Goal: Information Seeking & Learning: Learn about a topic

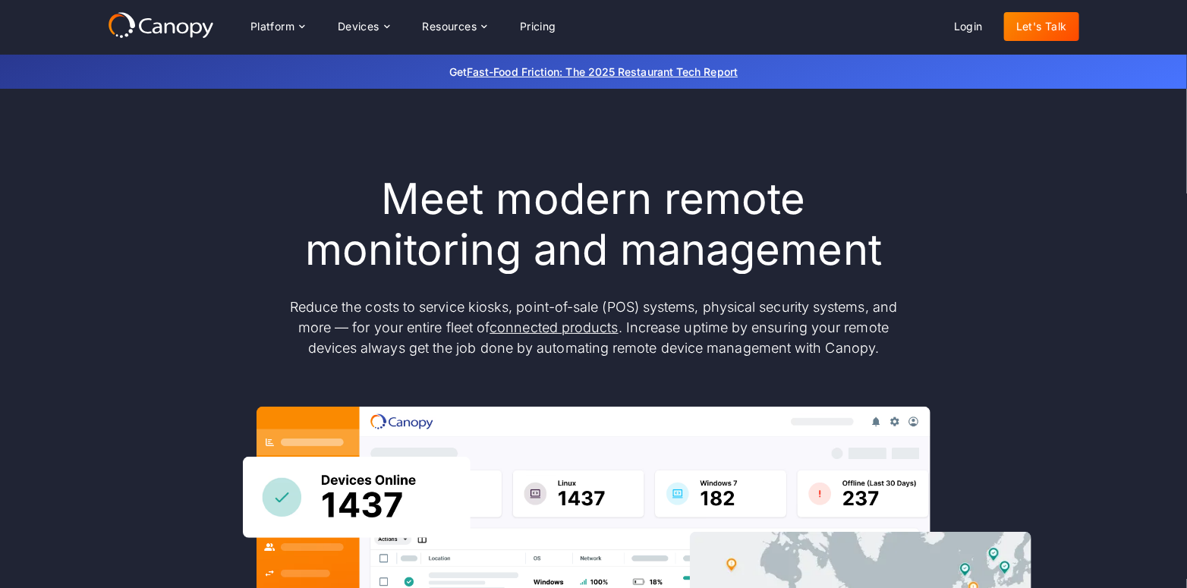
click at [156, 30] on icon at bounding box center [161, 24] width 106 height 27
click at [547, 19] on link "Pricing" at bounding box center [538, 26] width 61 height 29
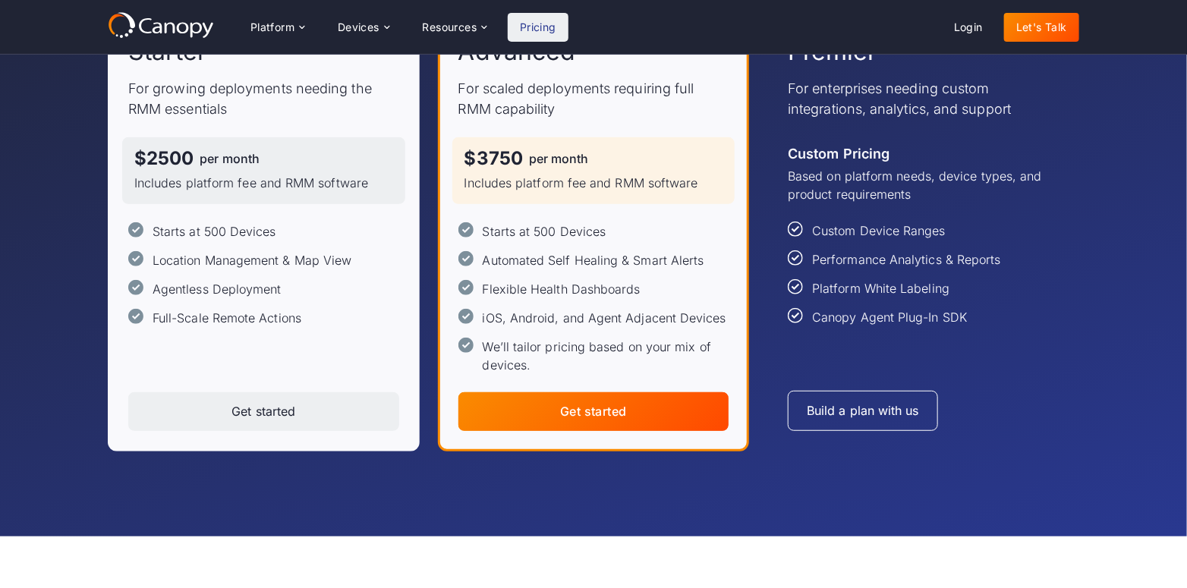
scroll to position [228, 0]
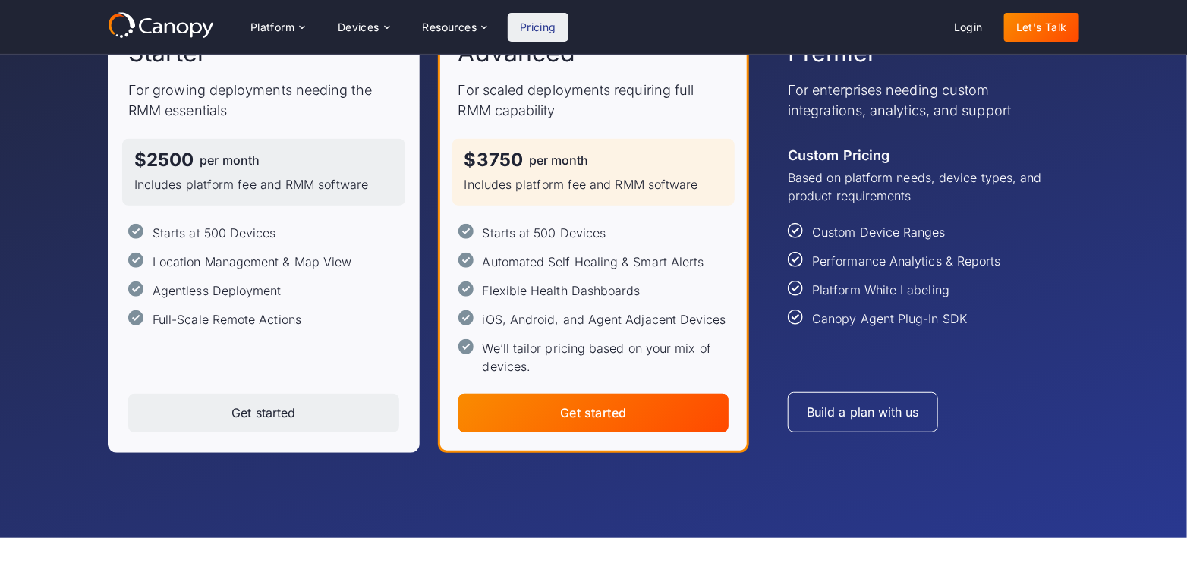
click at [604, 418] on div "Get started" at bounding box center [593, 413] width 67 height 14
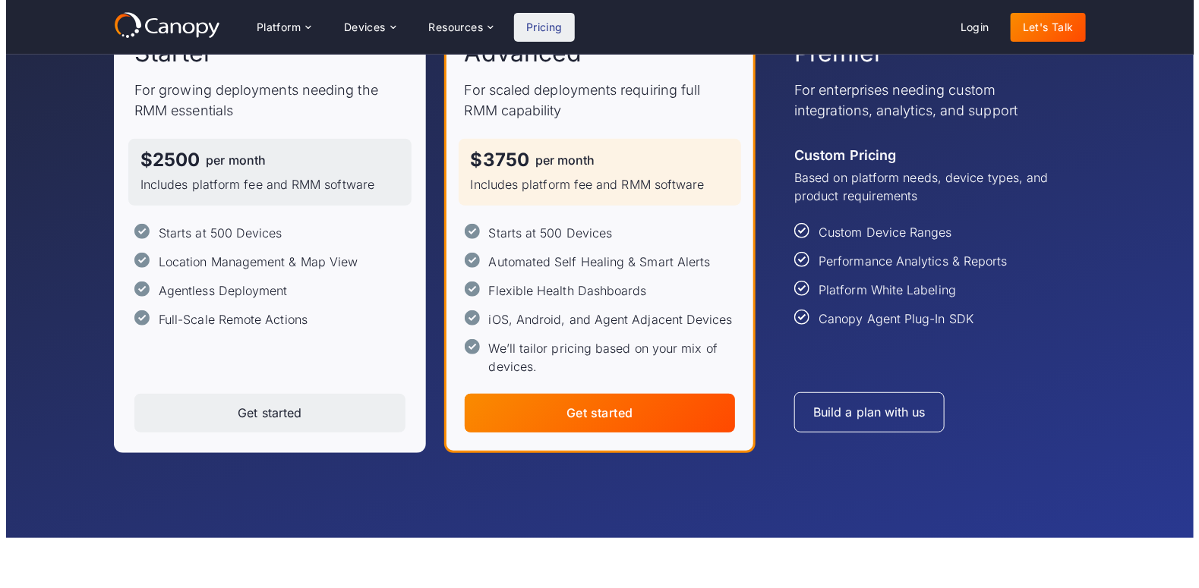
scroll to position [0, 0]
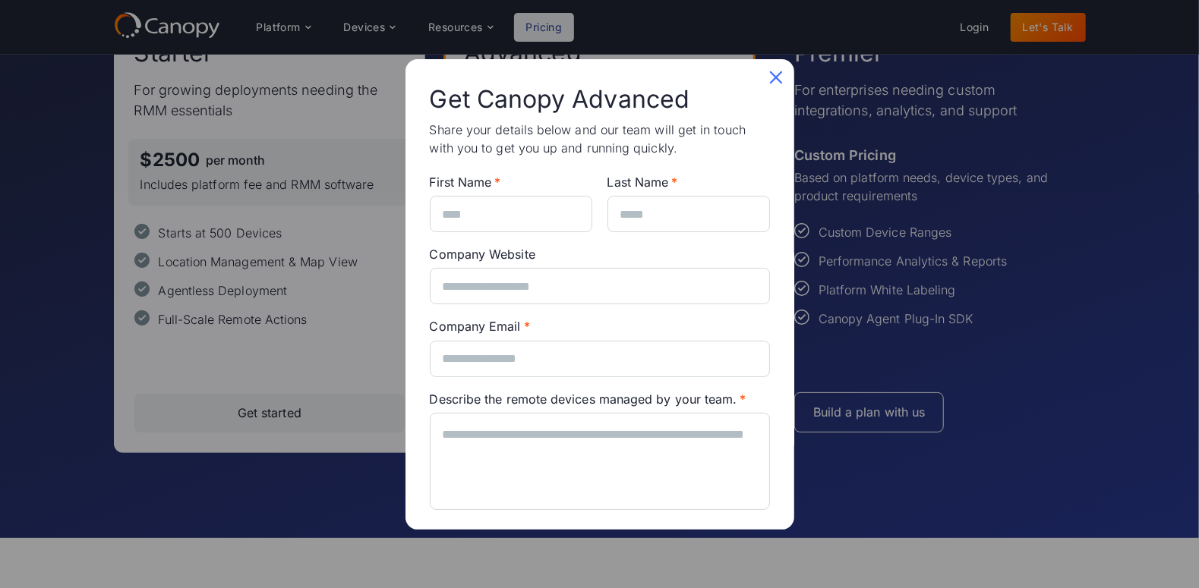
click at [765, 74] on icon at bounding box center [776, 77] width 24 height 24
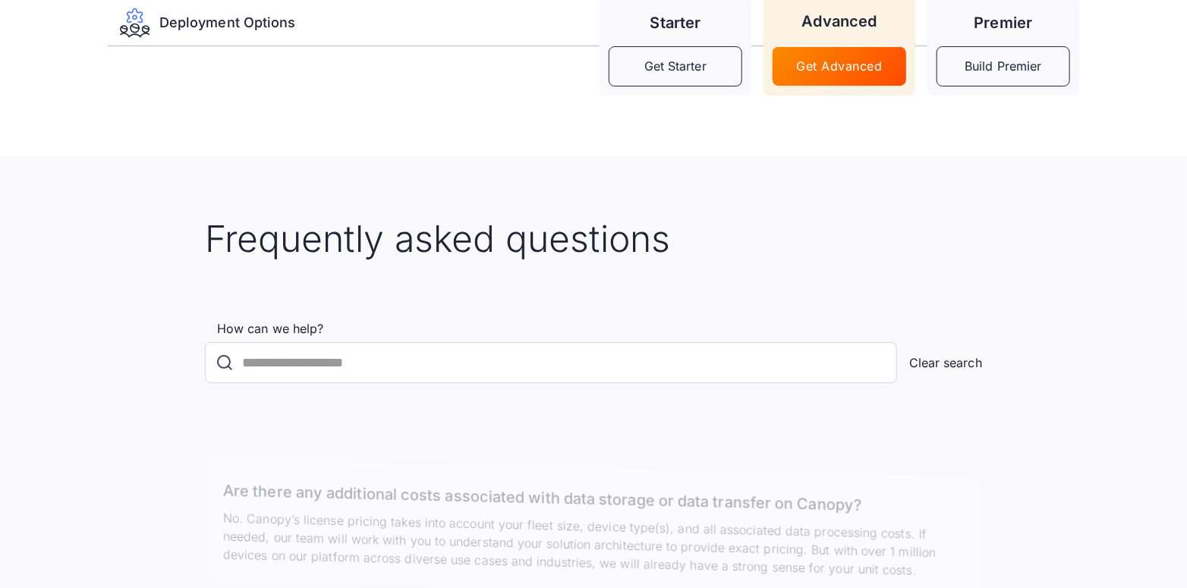
scroll to position [2581, 0]
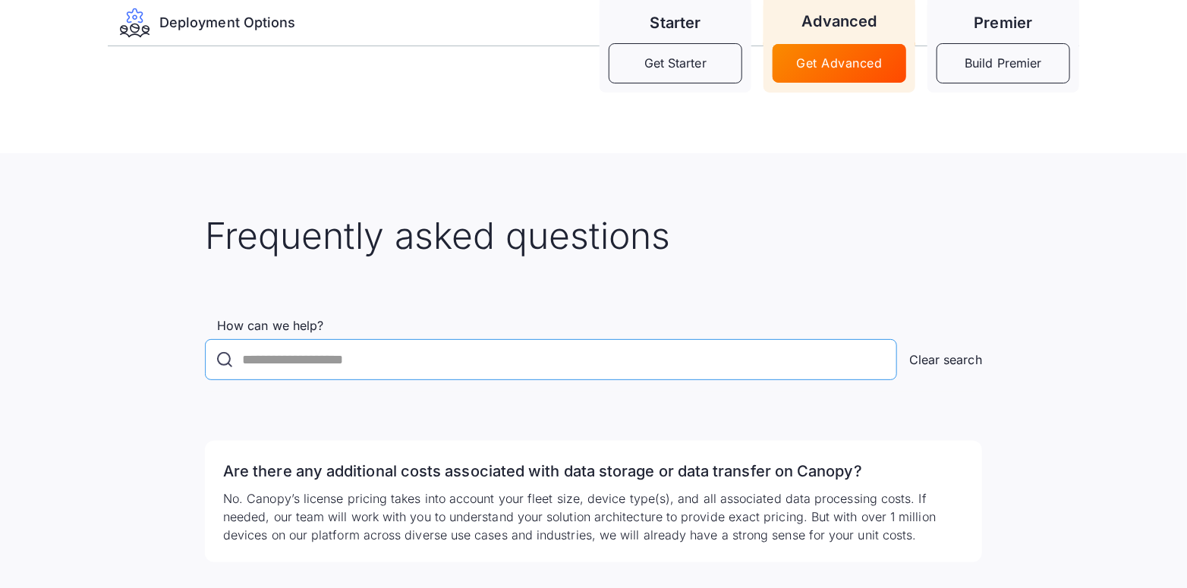
click at [282, 362] on input "How can we help?" at bounding box center [551, 359] width 692 height 41
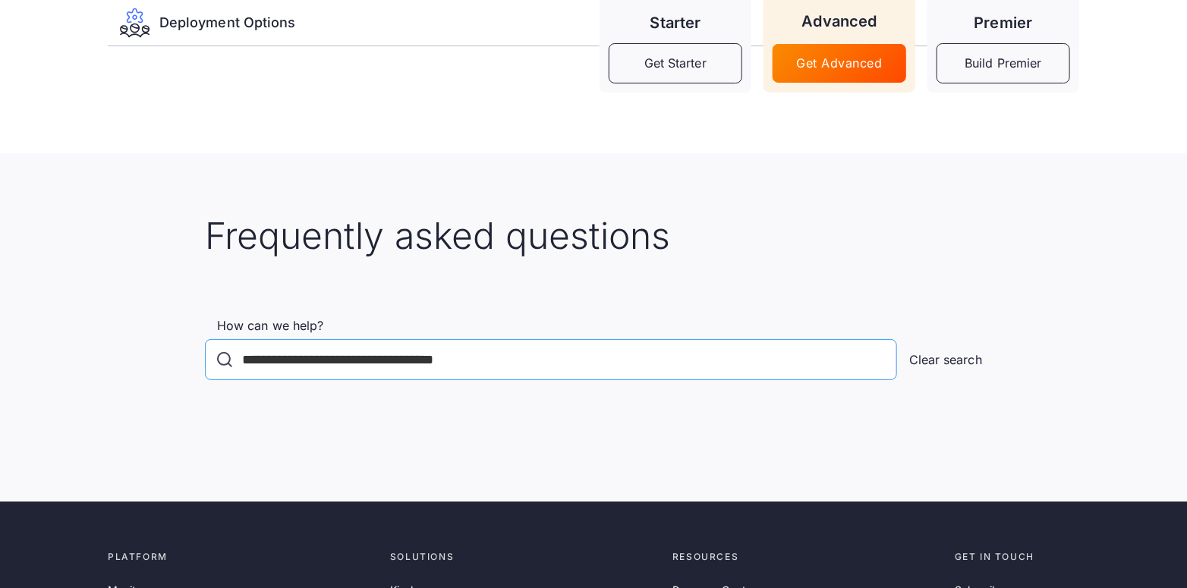
type input "**********"
click input "******" at bounding box center [0, 0] width 0 height 0
click at [222, 363] on icon "FAQ Search" at bounding box center [225, 360] width 14 height 14
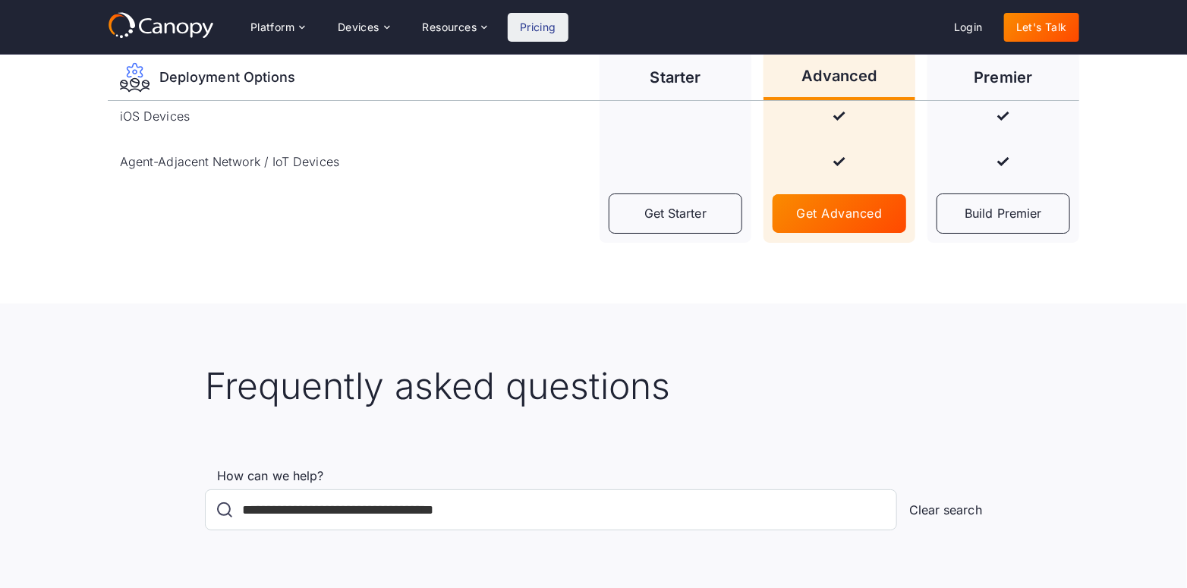
scroll to position [2429, 0]
click at [537, 507] on input "**********" at bounding box center [551, 511] width 692 height 41
click input "******" at bounding box center [0, 0] width 0 height 0
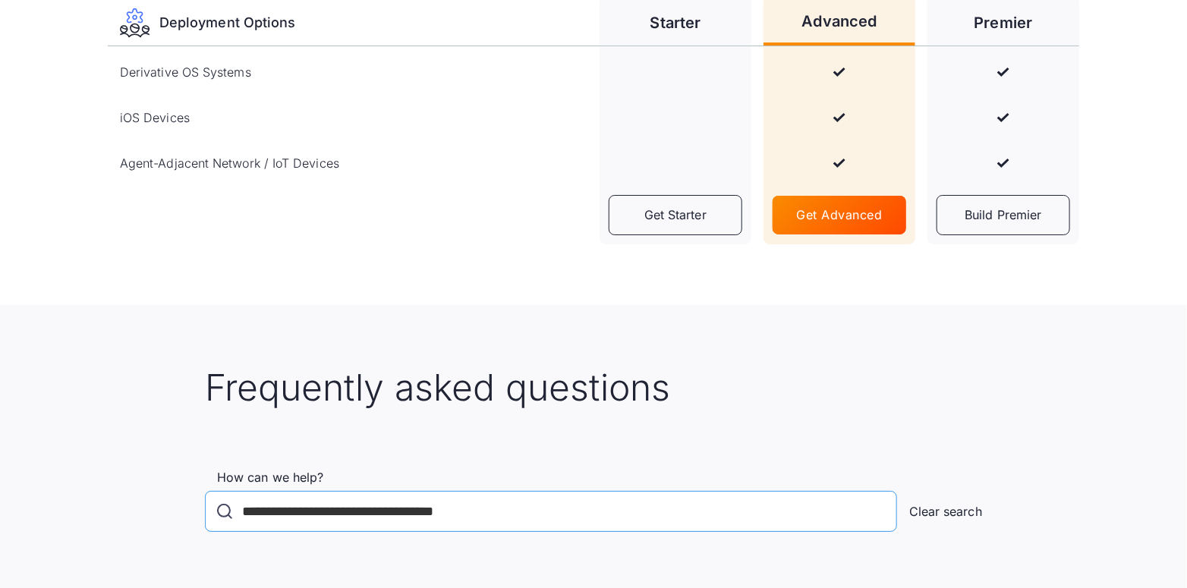
scroll to position [2657, 0]
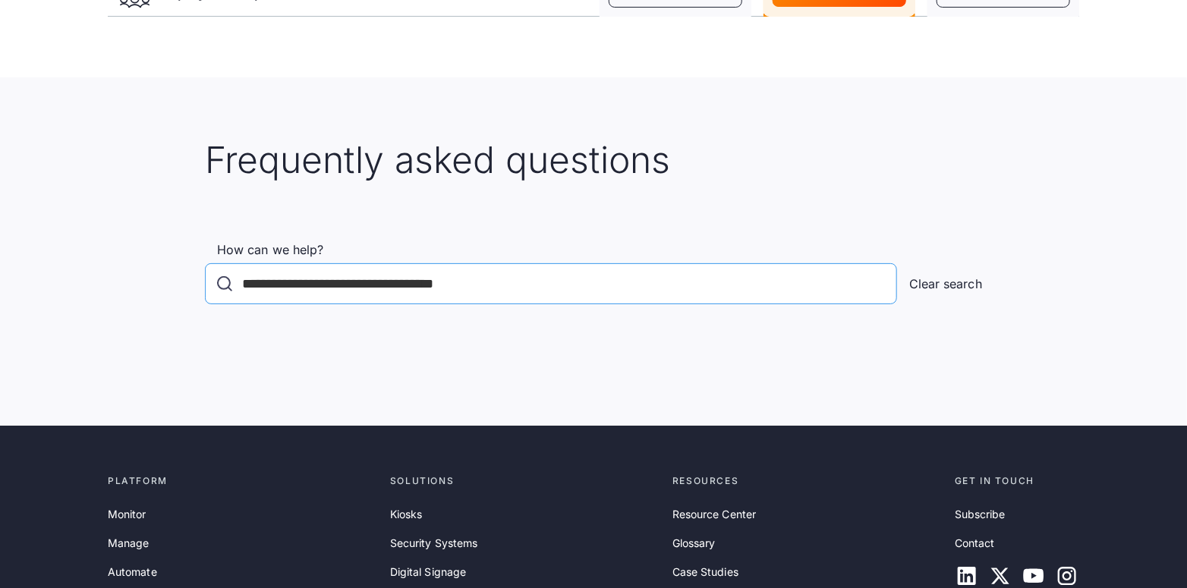
click at [524, 278] on input "**********" at bounding box center [551, 283] width 692 height 41
click input "******" at bounding box center [0, 0] width 0 height 0
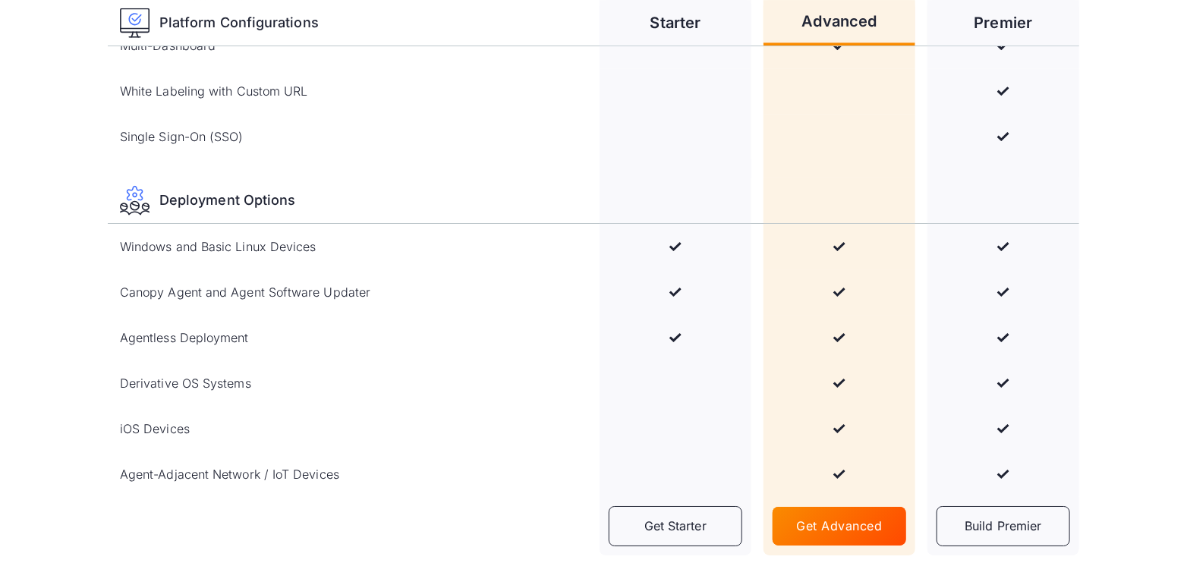
scroll to position [2202, 0]
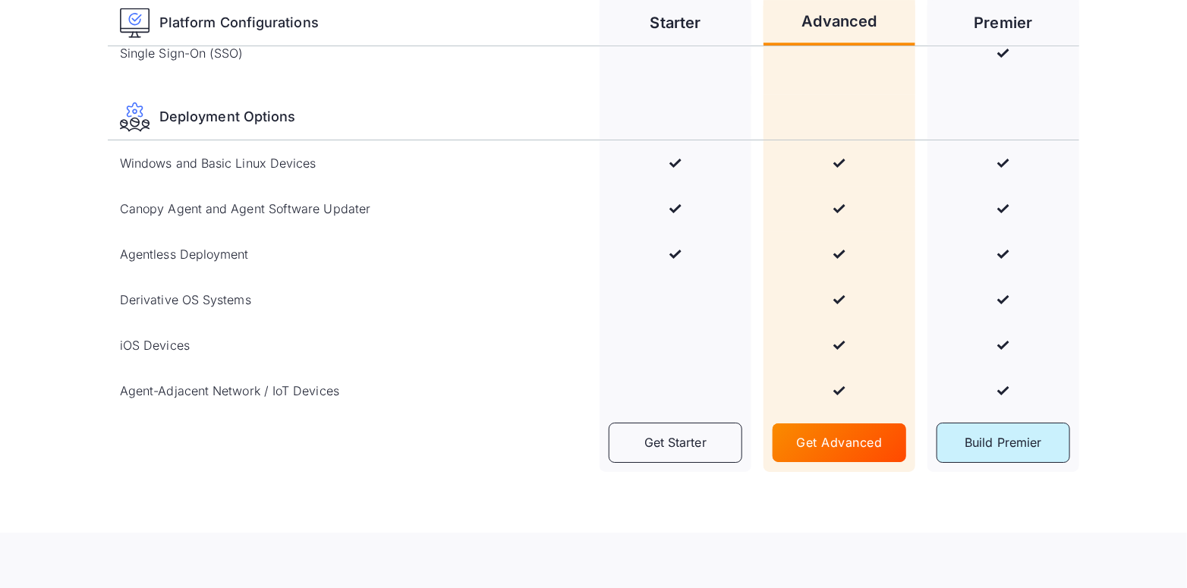
click at [1020, 443] on div "Build Premier" at bounding box center [1003, 443] width 77 height 14
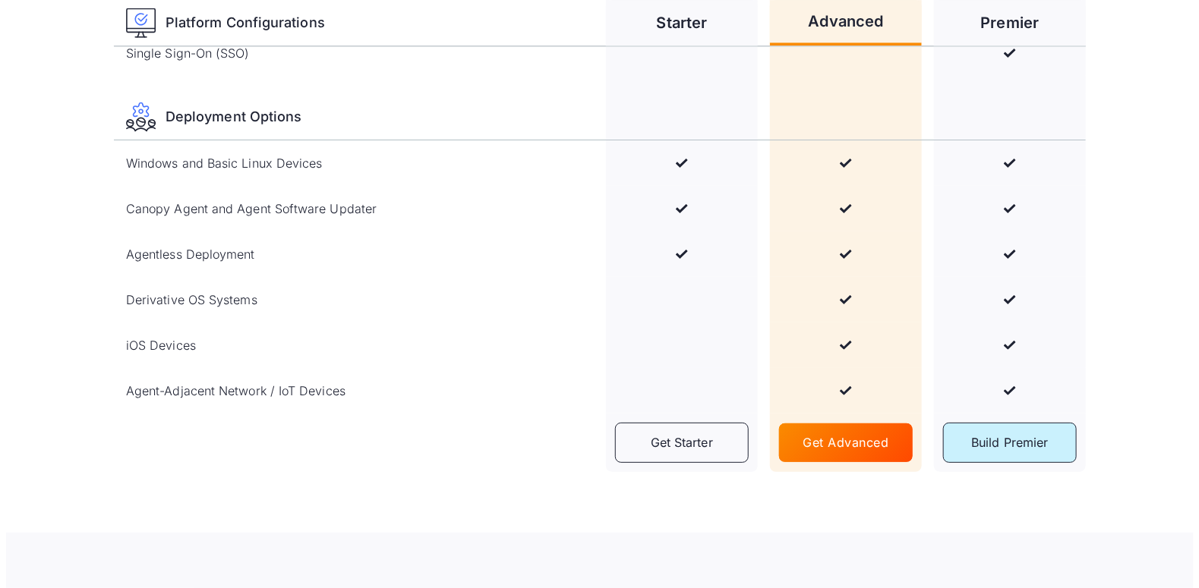
scroll to position [0, 0]
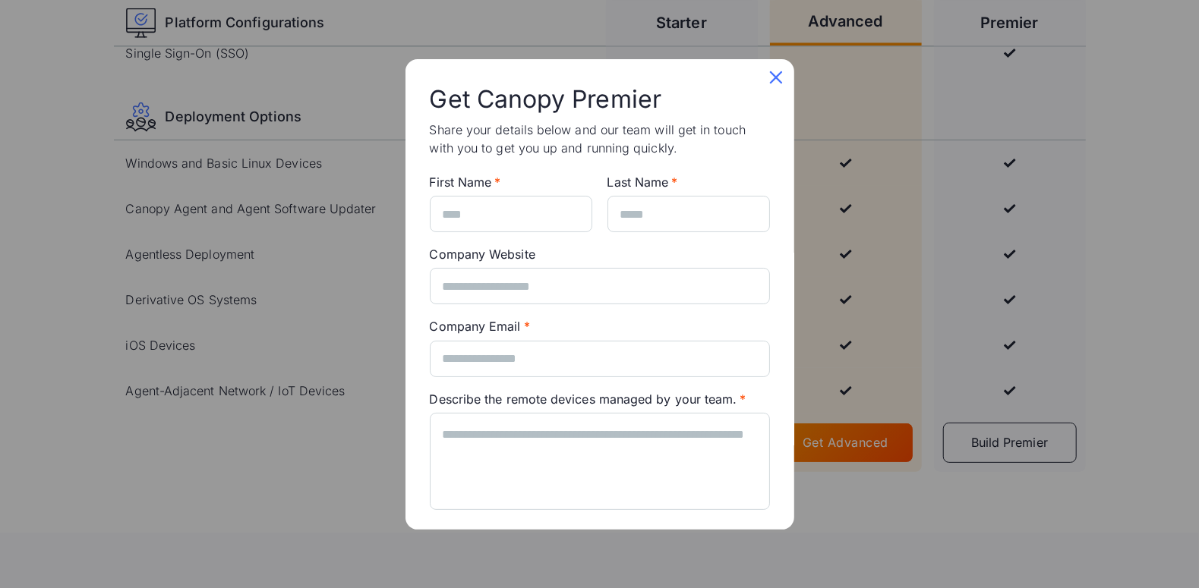
click at [768, 77] on icon at bounding box center [776, 77] width 24 height 24
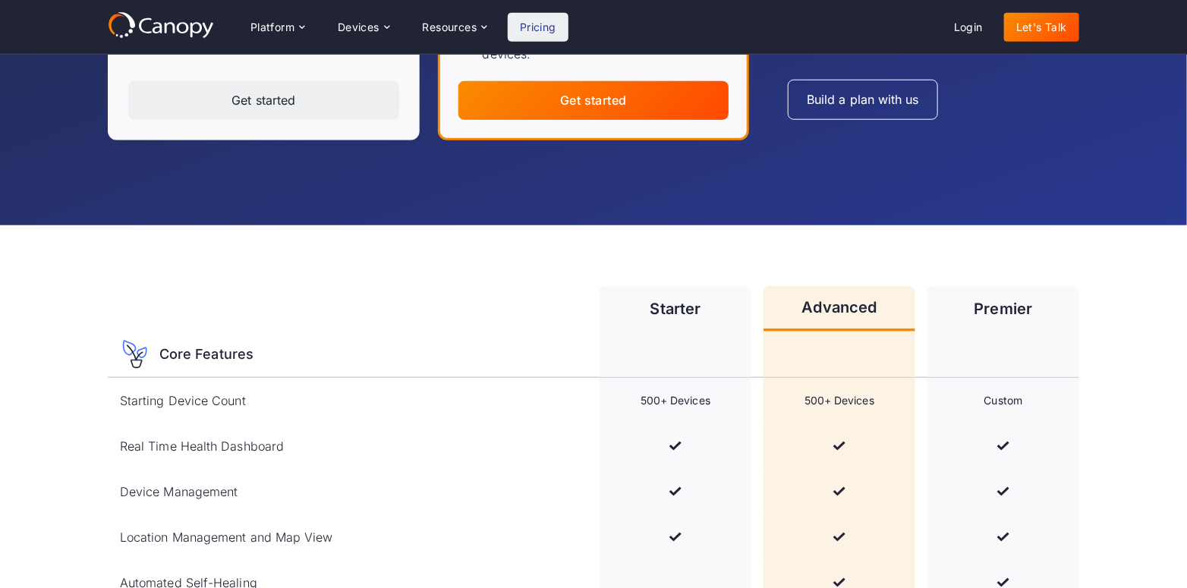
scroll to position [304, 0]
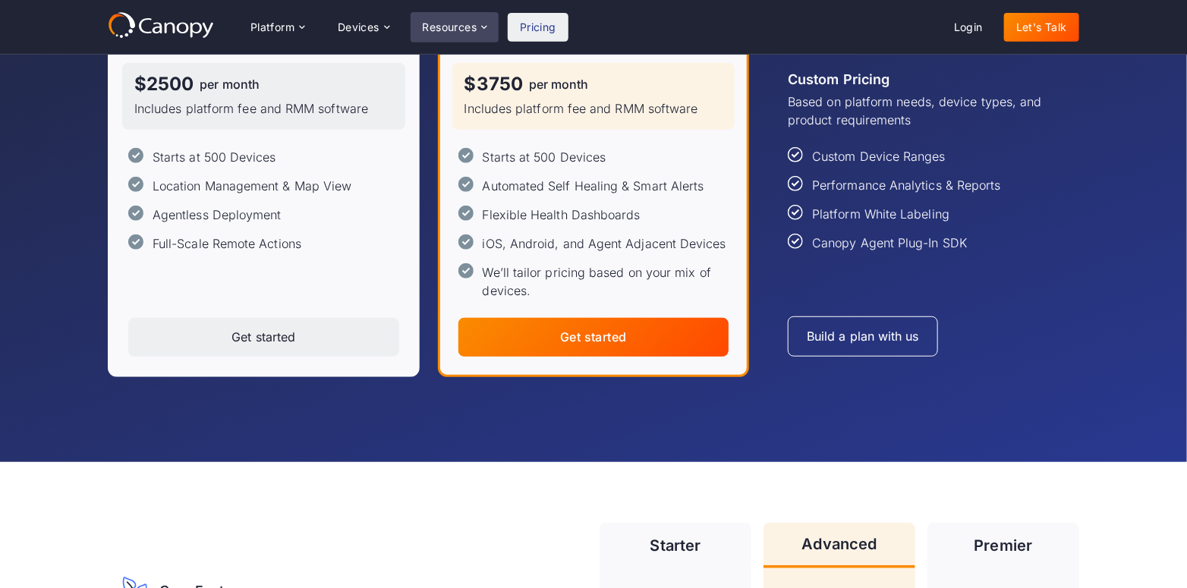
click at [456, 27] on div "Resources" at bounding box center [450, 27] width 55 height 11
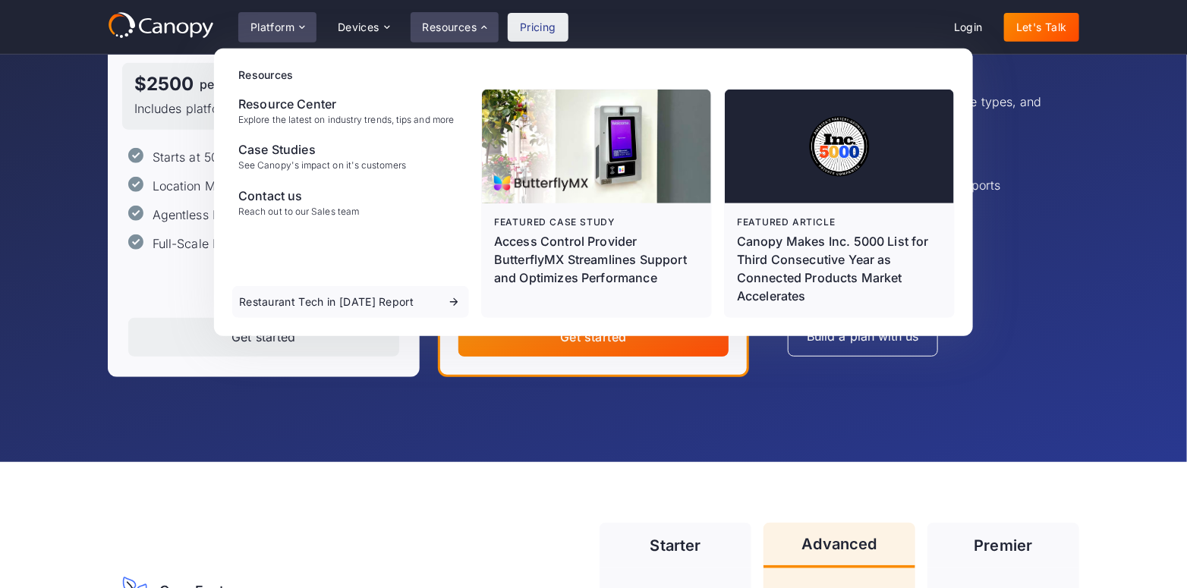
click at [275, 30] on div "Platform" at bounding box center [273, 27] width 44 height 11
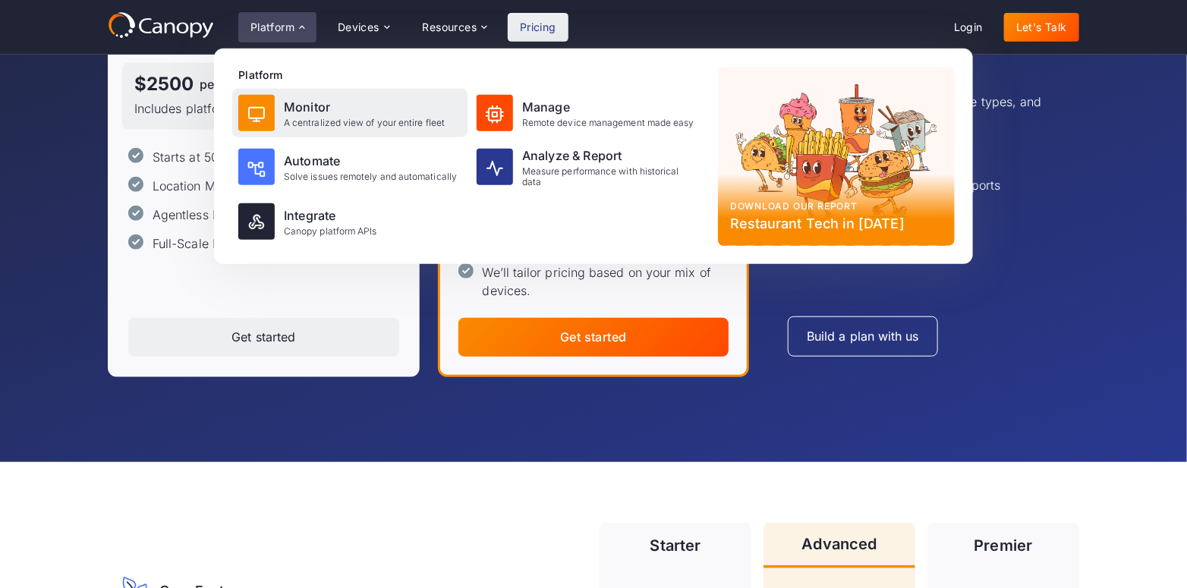
click at [314, 109] on div "Monitor" at bounding box center [364, 107] width 161 height 18
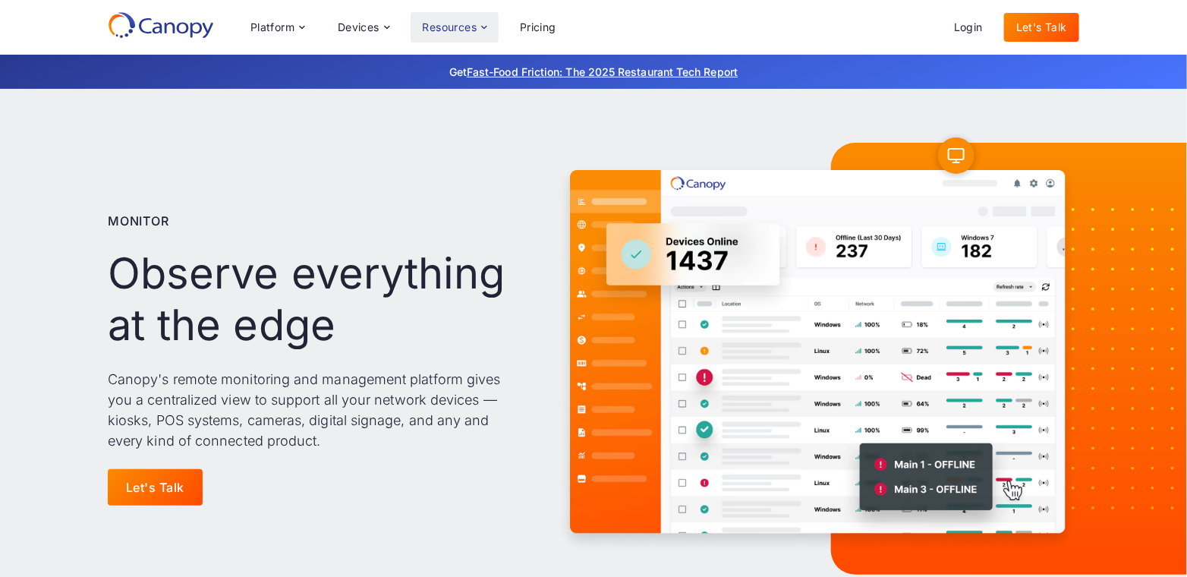
click at [488, 27] on icon at bounding box center [484, 27] width 12 height 12
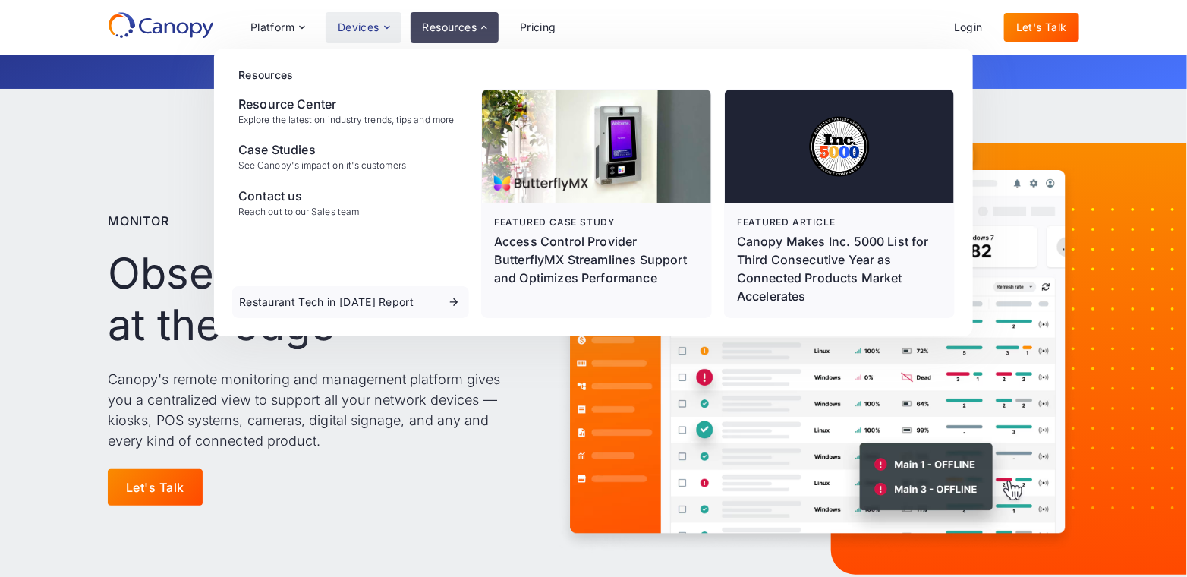
click at [385, 22] on icon at bounding box center [387, 27] width 12 height 12
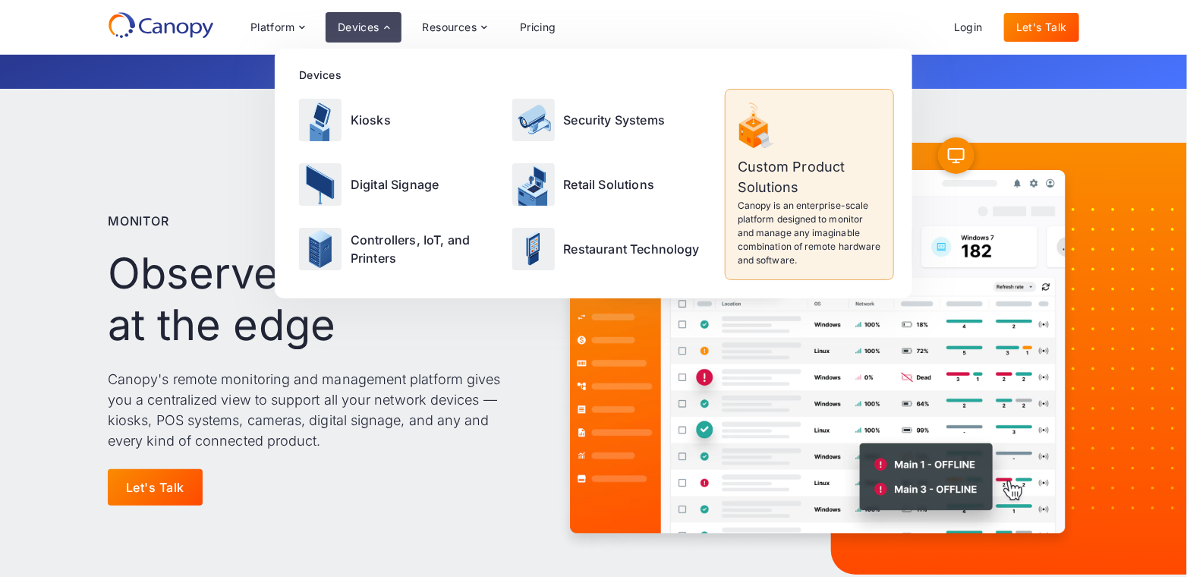
click at [795, 219] on p "Canopy is an enterprise-scale platform designed to monitor and manage any imagi…" at bounding box center [809, 233] width 143 height 68
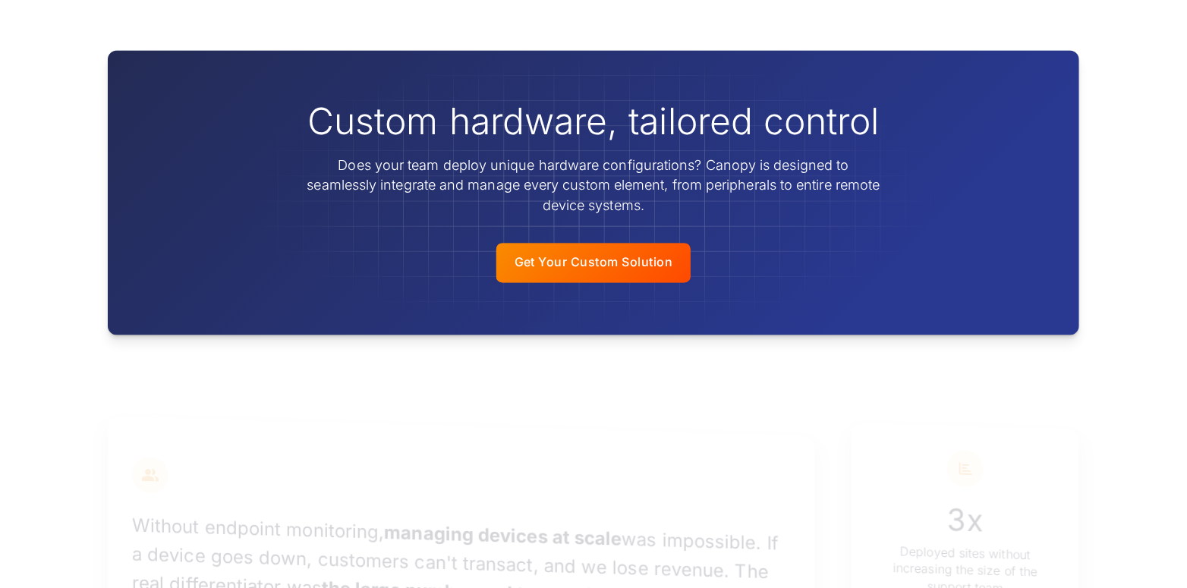
scroll to position [1139, 0]
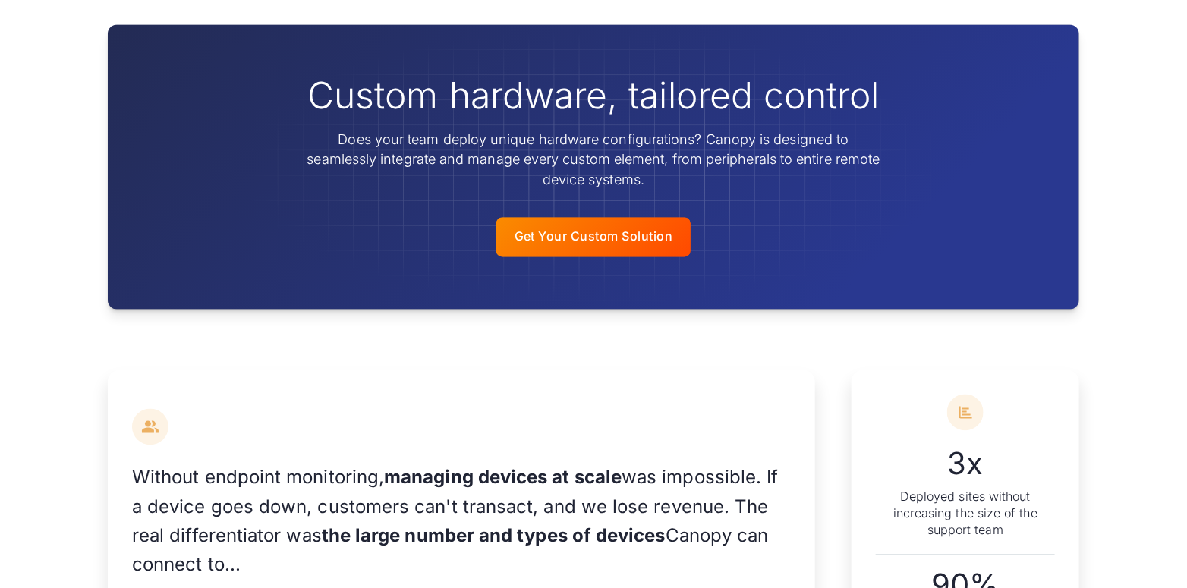
click at [620, 243] on div "Get Your Custom Solution" at bounding box center [594, 237] width 159 height 14
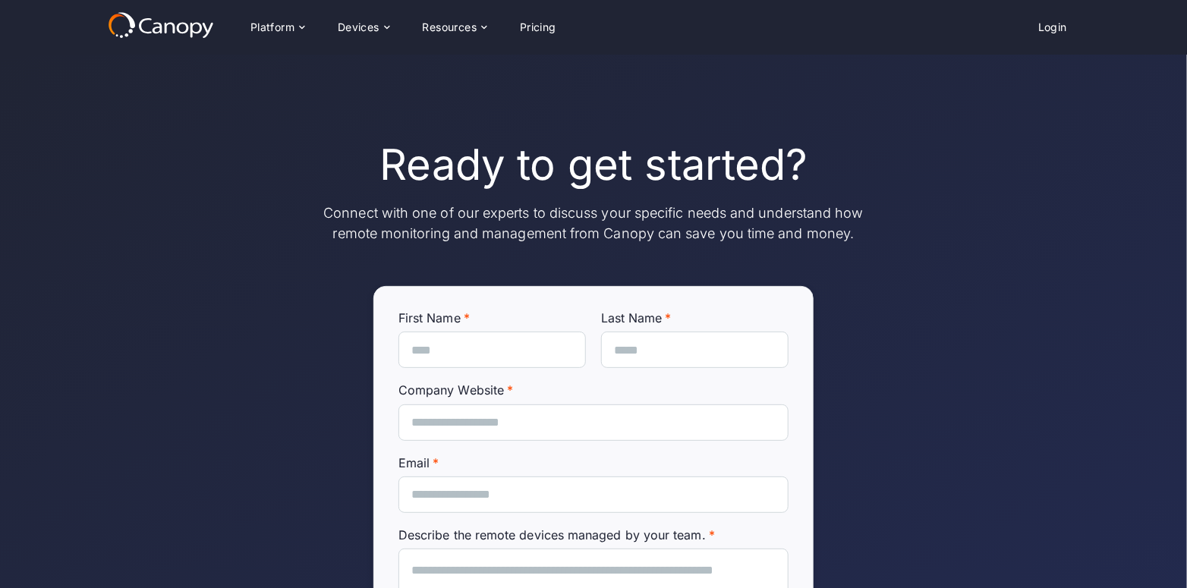
click at [176, 27] on icon at bounding box center [161, 24] width 106 height 27
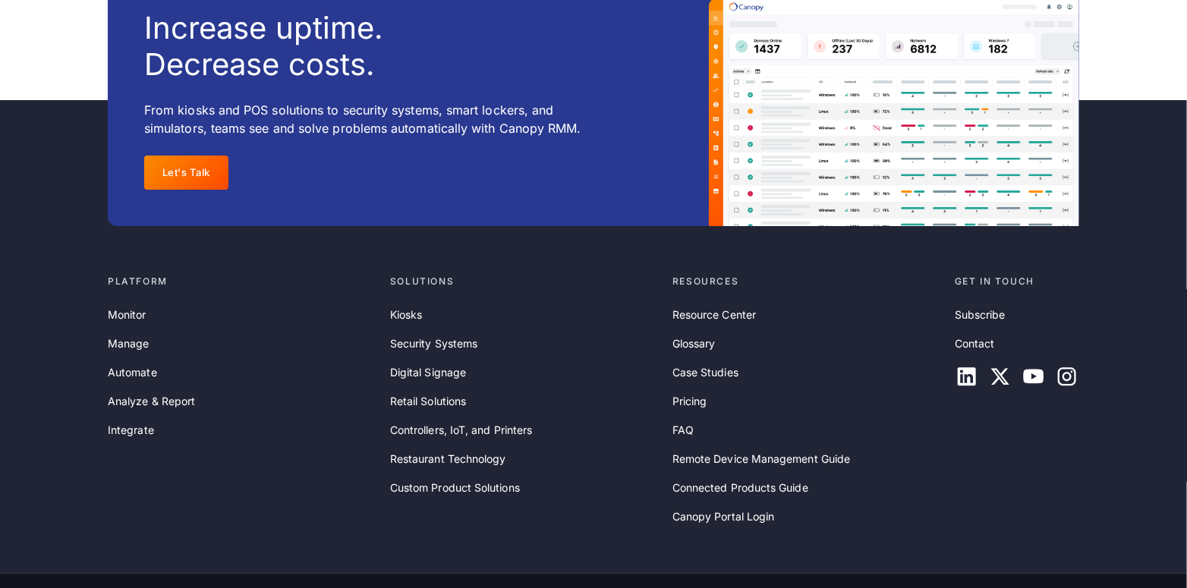
scroll to position [5001, 0]
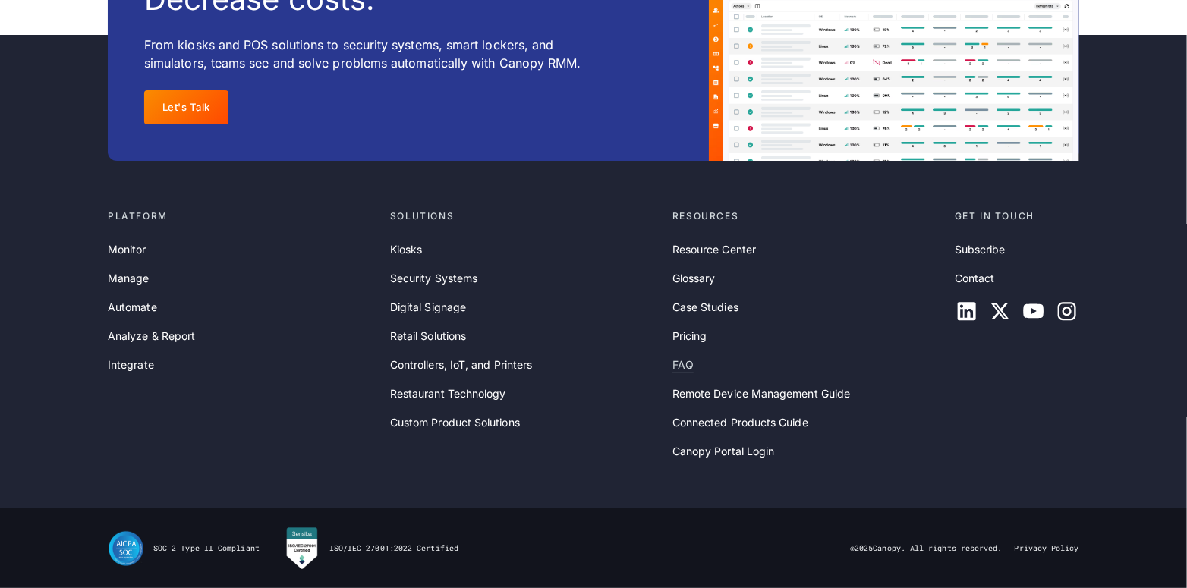
click at [688, 359] on link "FAQ" at bounding box center [683, 365] width 21 height 17
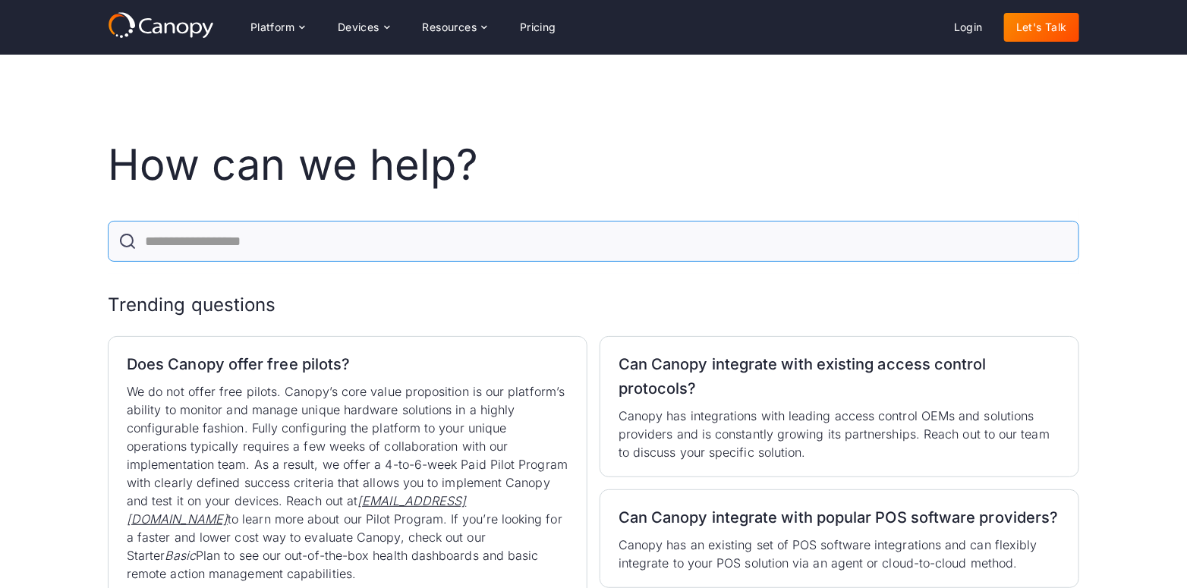
click at [229, 246] on input "FAQ Search" at bounding box center [594, 241] width 972 height 41
type input "**********"
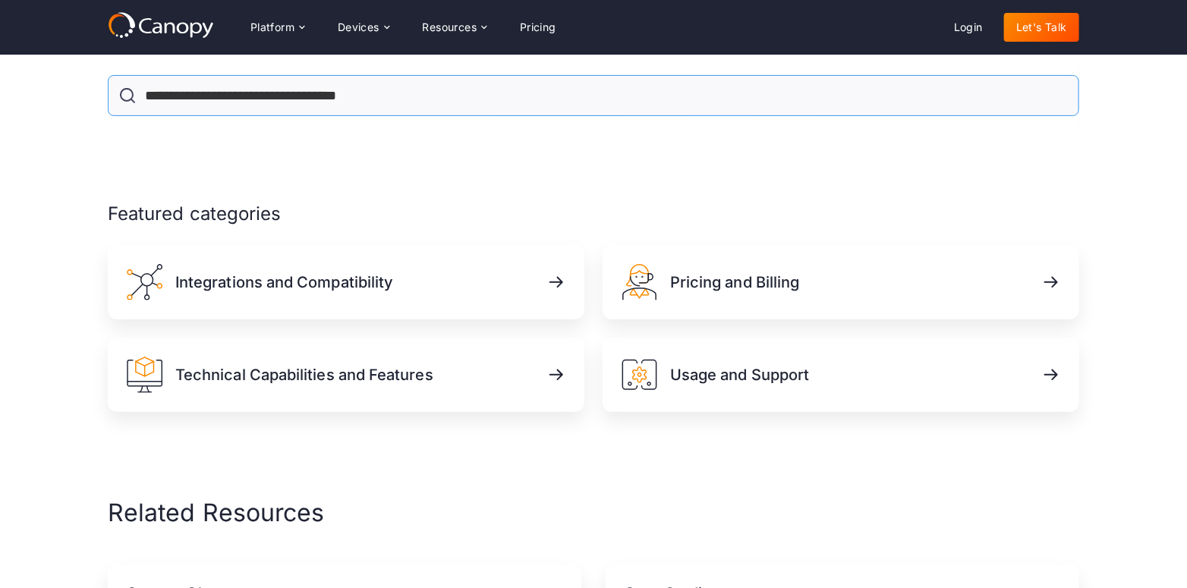
scroll to position [152, 0]
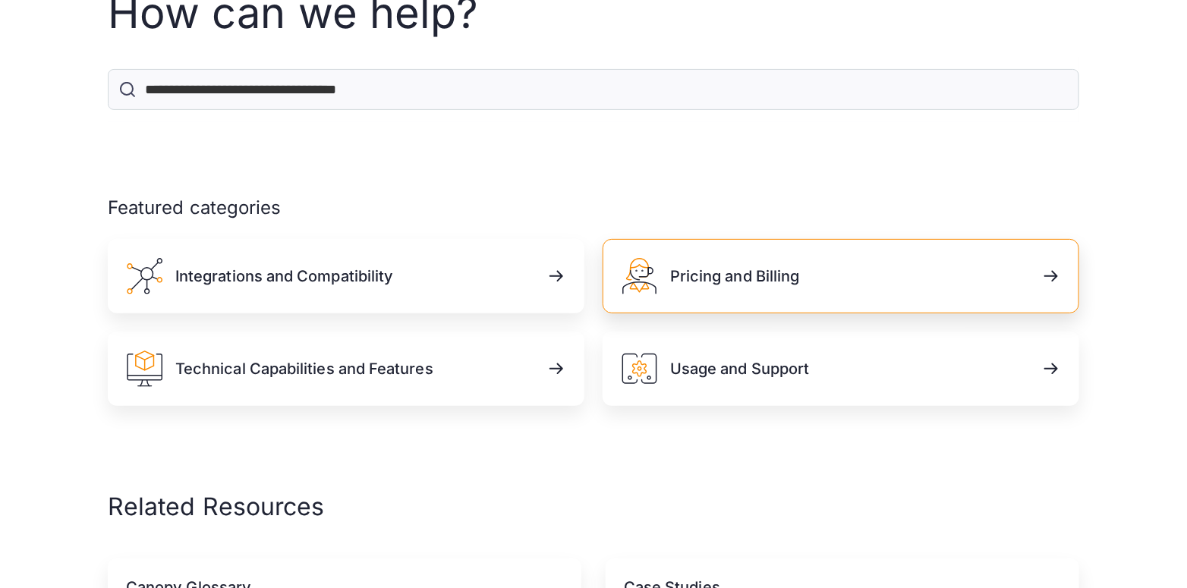
click at [755, 276] on h3 "Pricing and Billing" at bounding box center [735, 276] width 130 height 21
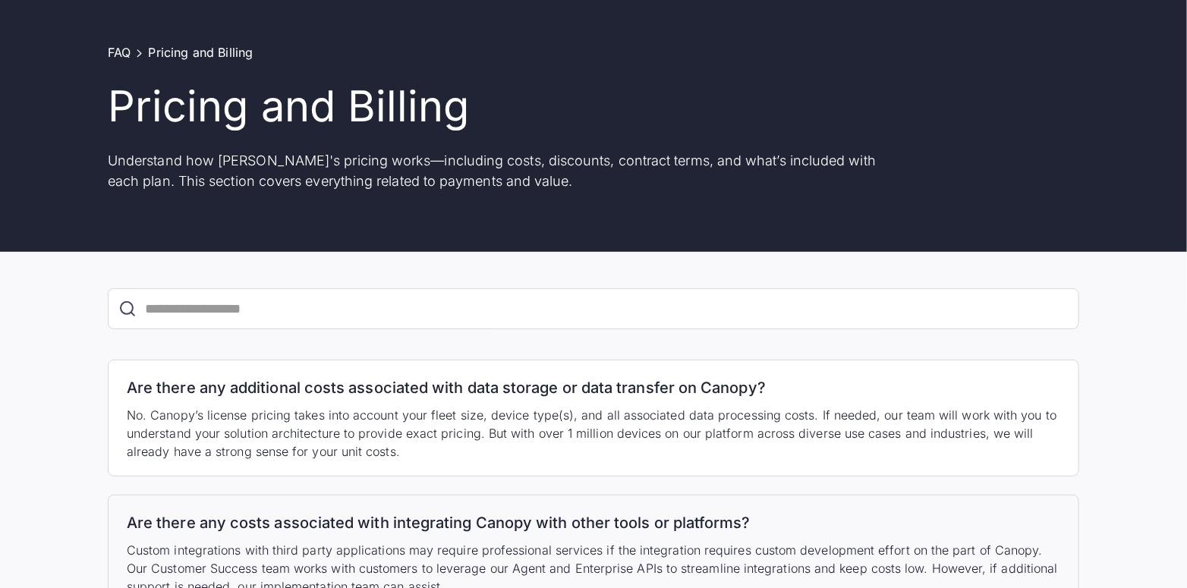
scroll to position [228, 0]
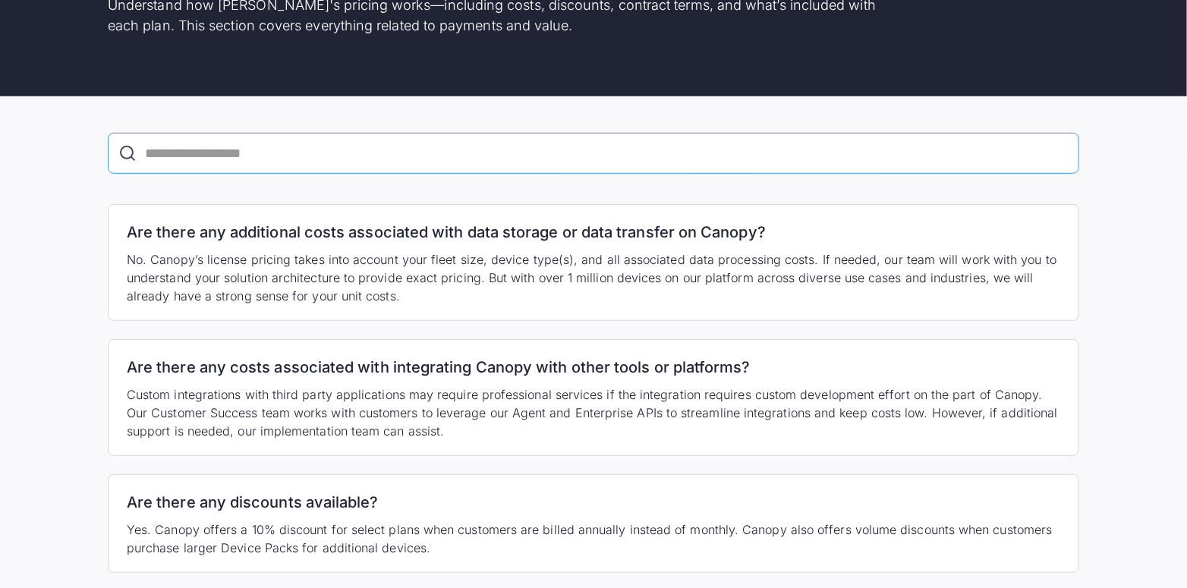
click at [198, 150] on input "FAQ Search" at bounding box center [594, 153] width 972 height 41
type input "**********"
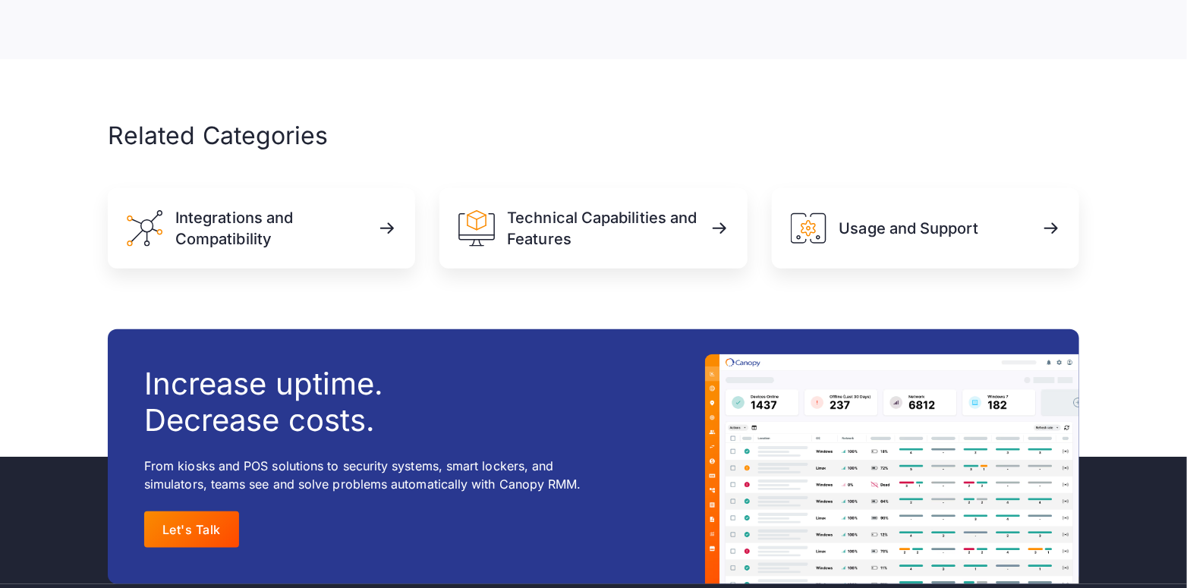
scroll to position [531, 0]
